Goal: Find contact information: Find contact information

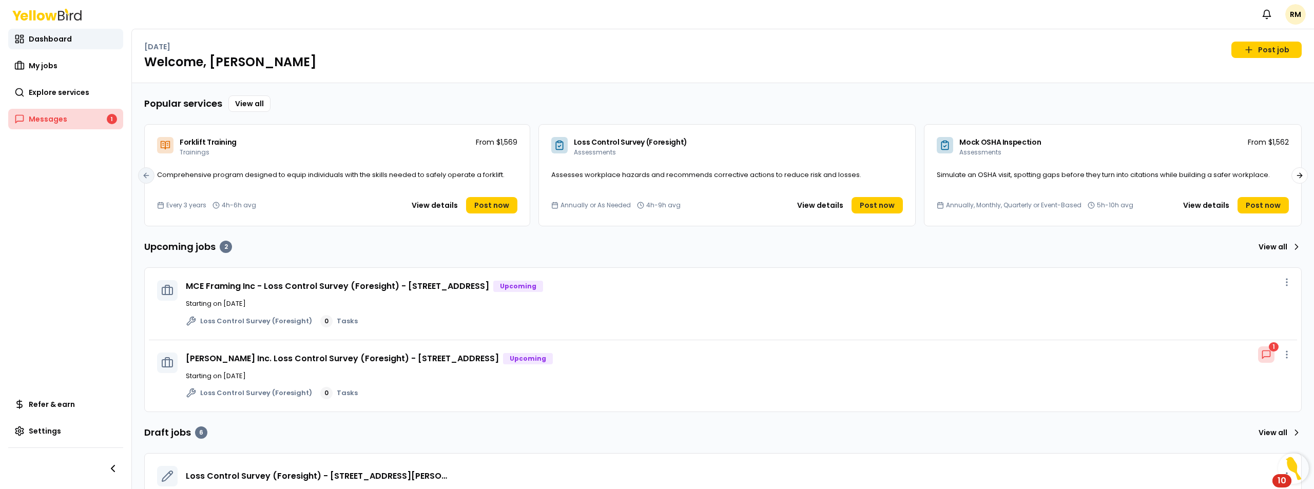
click at [76, 125] on link "Messages 1" at bounding box center [65, 119] width 115 height 21
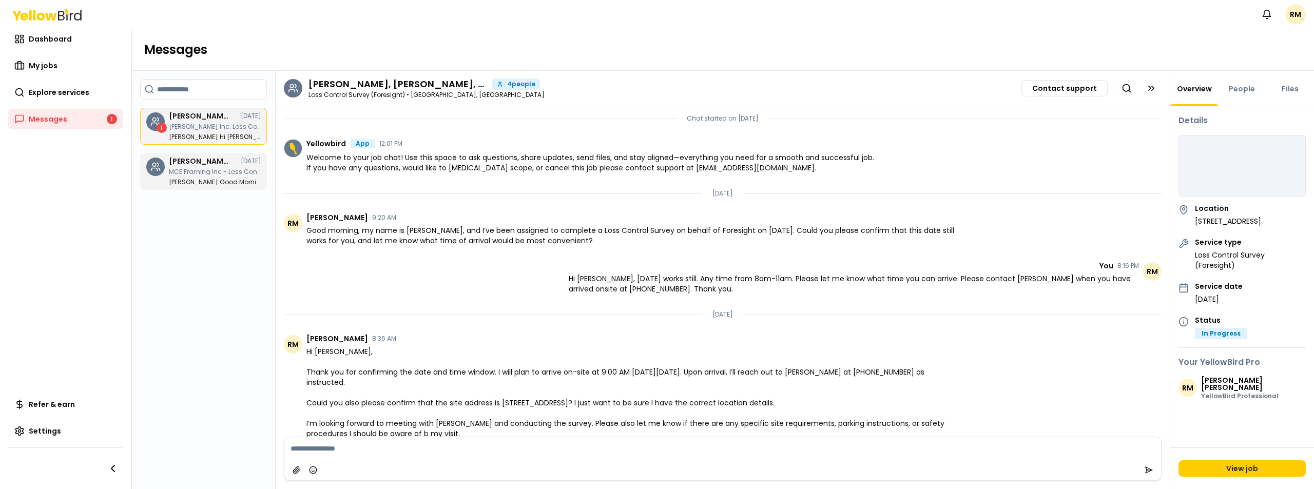
scroll to position [10, 0]
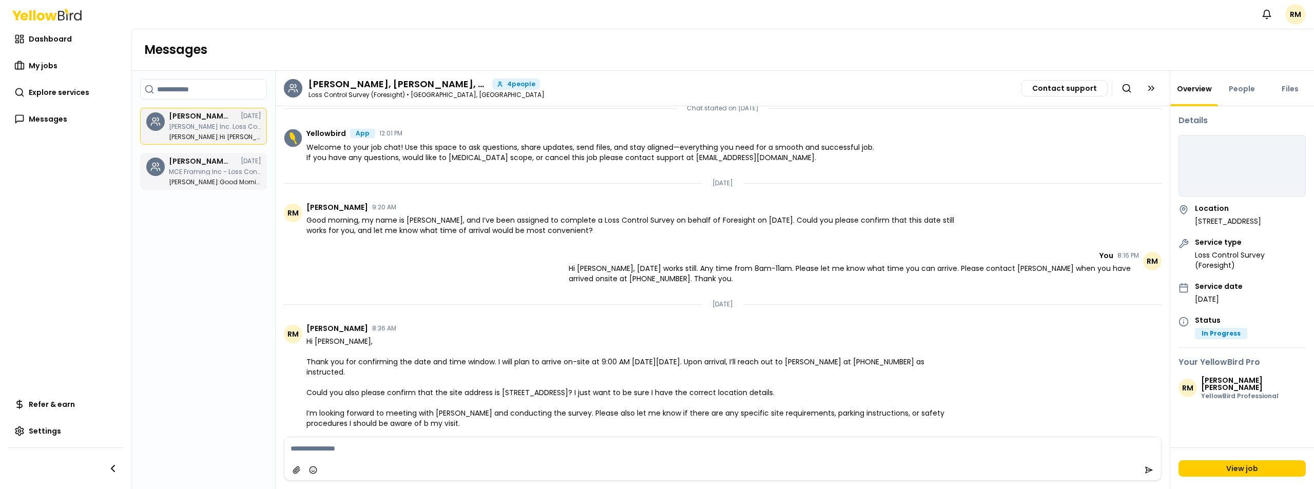
click at [231, 175] on div "[PERSON_NAME], [PERSON_NAME], [PERSON_NAME], [PERSON_NAME] [DATE] MCE Framing I…" at bounding box center [215, 172] width 92 height 28
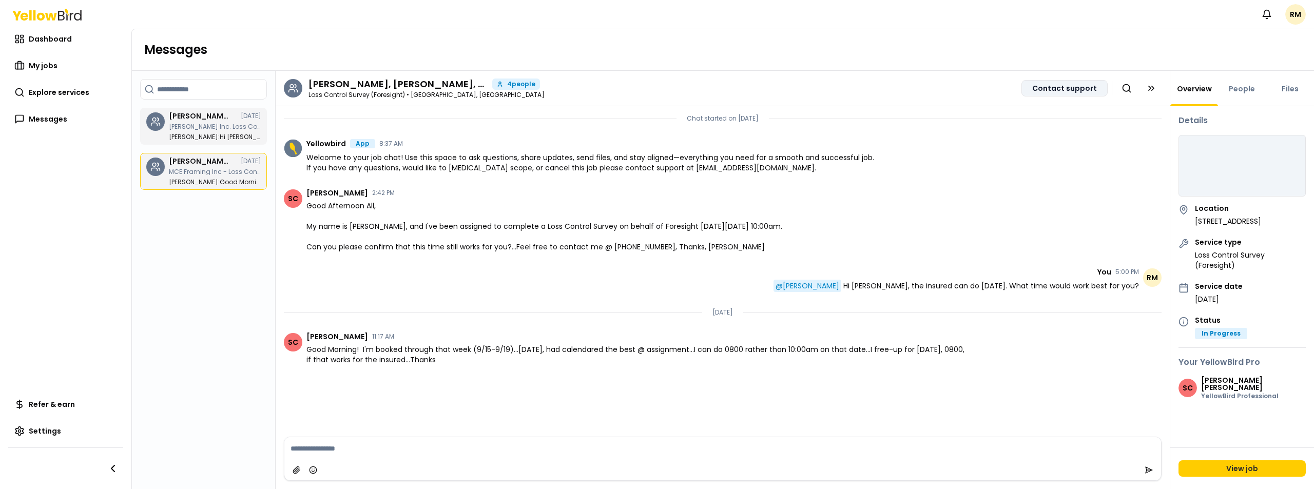
click at [1064, 90] on button "Contact support" at bounding box center [1065, 88] width 86 height 16
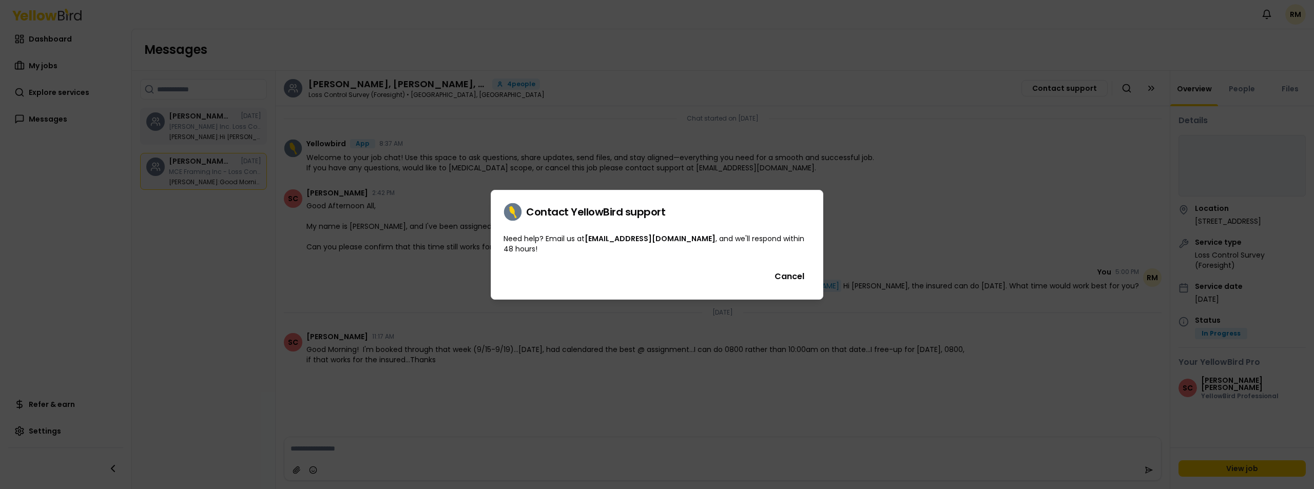
click at [596, 239] on link "[EMAIL_ADDRESS][DOMAIN_NAME]" at bounding box center [650, 239] width 131 height 10
click at [789, 279] on button "Cancel" at bounding box center [790, 276] width 42 height 21
